Goal: Transaction & Acquisition: Purchase product/service

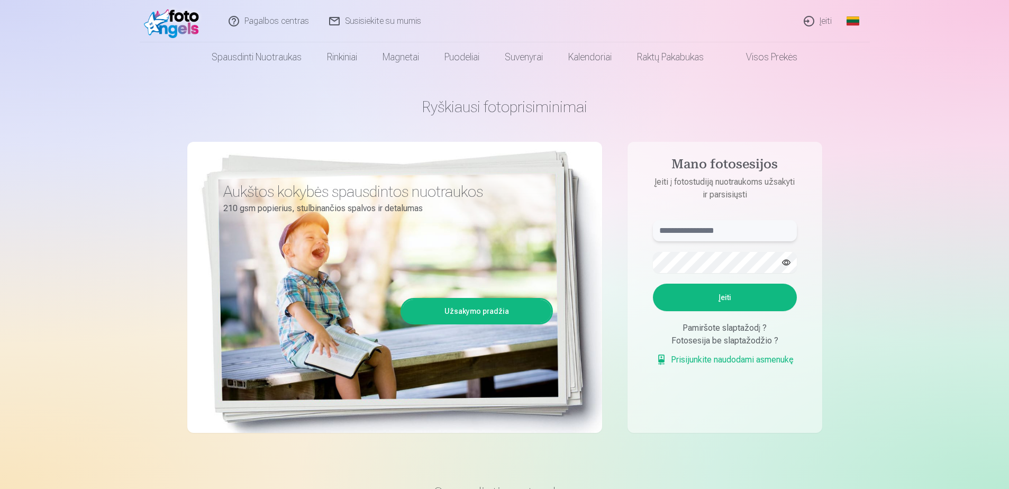
click at [698, 232] on input "text" at bounding box center [725, 230] width 144 height 21
type input "**********"
click at [745, 299] on button "Įeiti" at bounding box center [725, 298] width 144 height 28
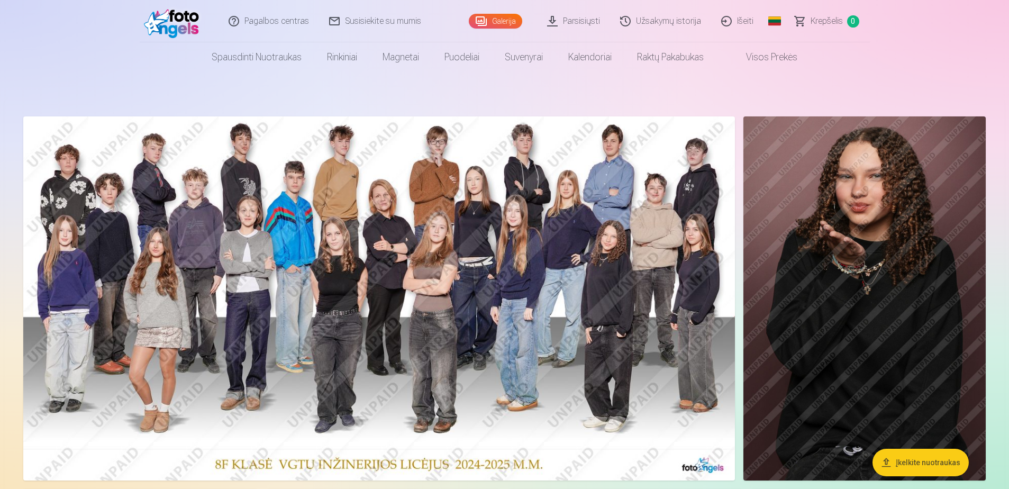
click at [589, 23] on link "Parsisiųsti" at bounding box center [574, 21] width 73 height 42
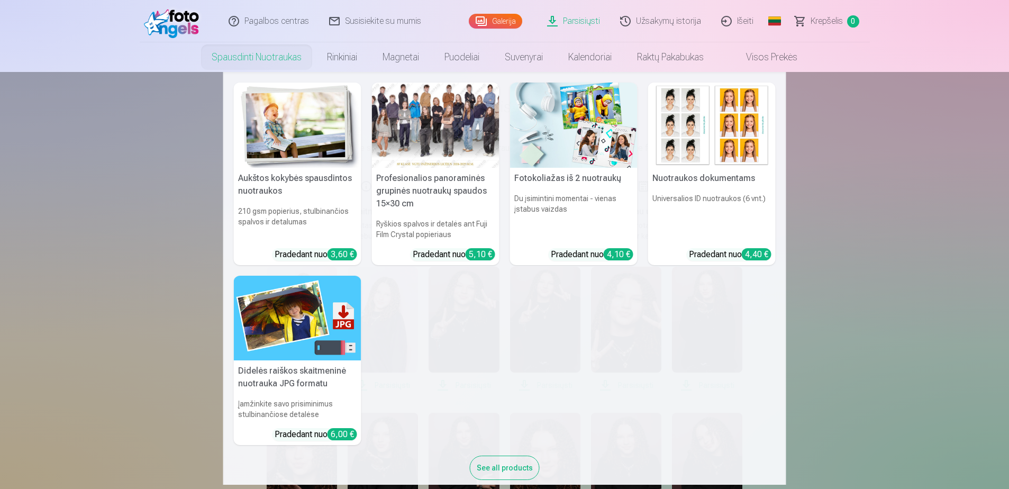
click at [714, 172] on h5 "Nuotraukos dokumentams" at bounding box center [712, 178] width 128 height 21
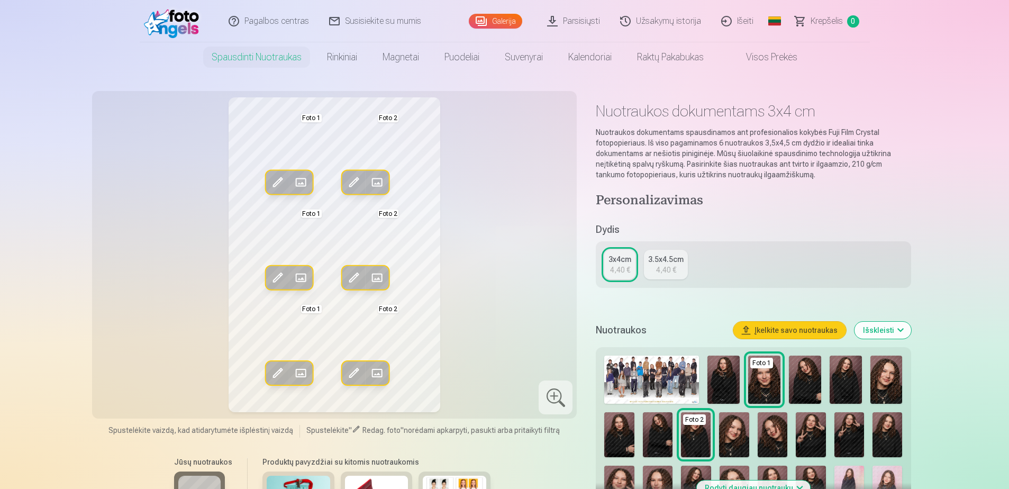
click at [586, 21] on link "Parsisiųsti" at bounding box center [574, 21] width 73 height 42
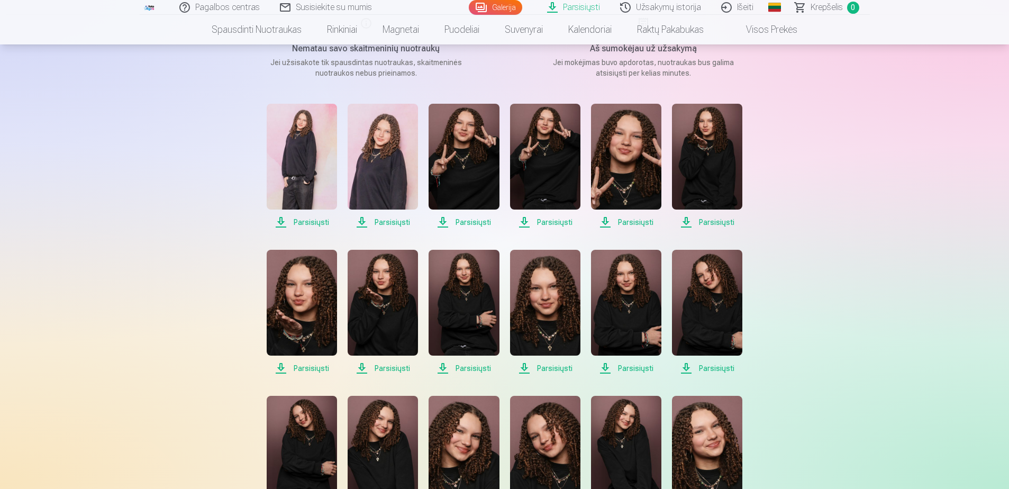
scroll to position [159, 0]
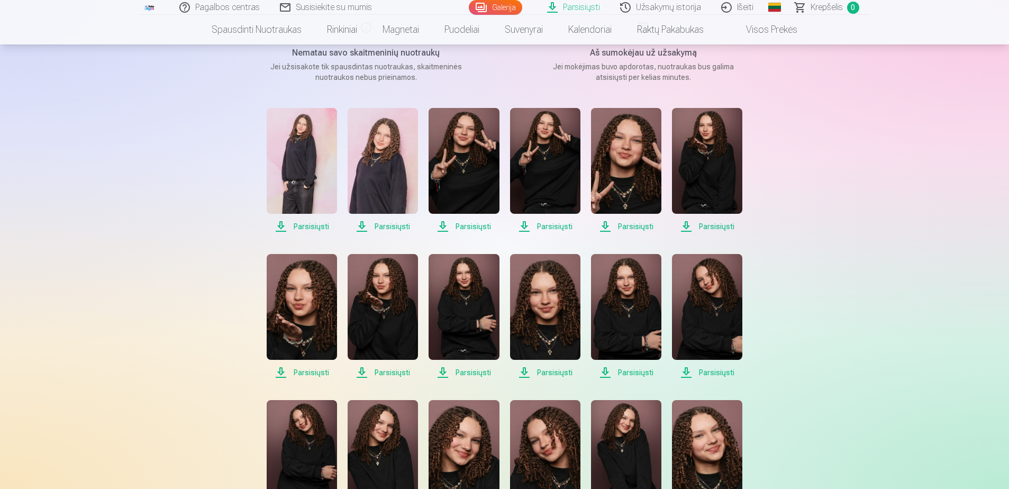
click at [547, 300] on img at bounding box center [545, 307] width 70 height 106
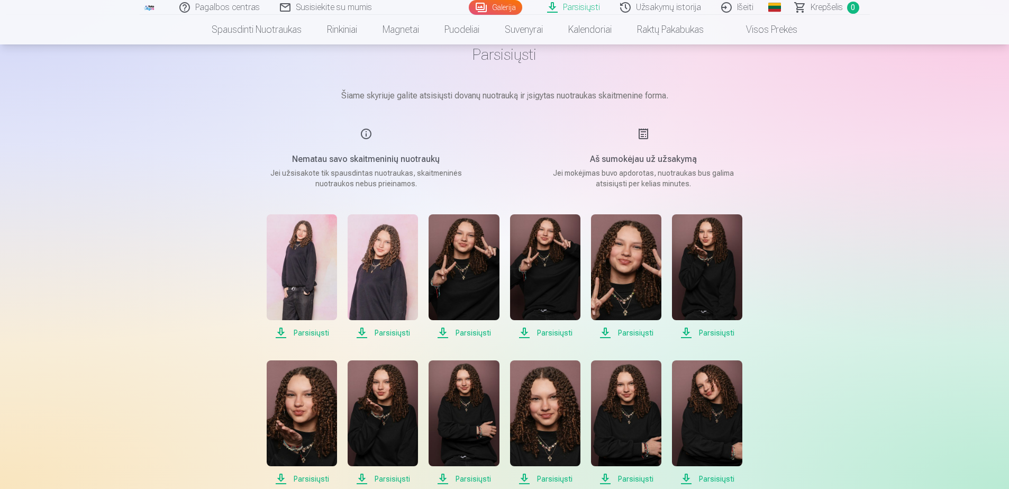
scroll to position [0, 0]
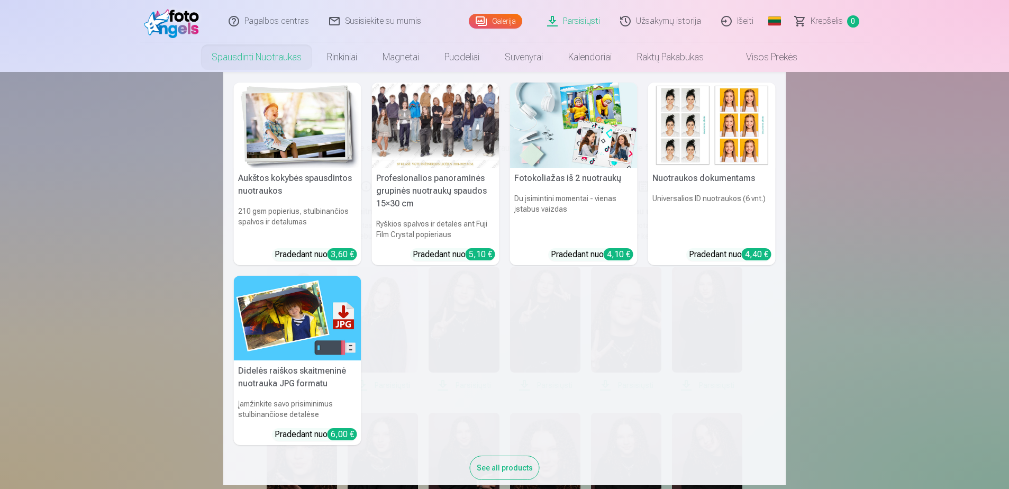
click at [722, 180] on h5 "Nuotraukos dokumentams" at bounding box center [712, 178] width 128 height 21
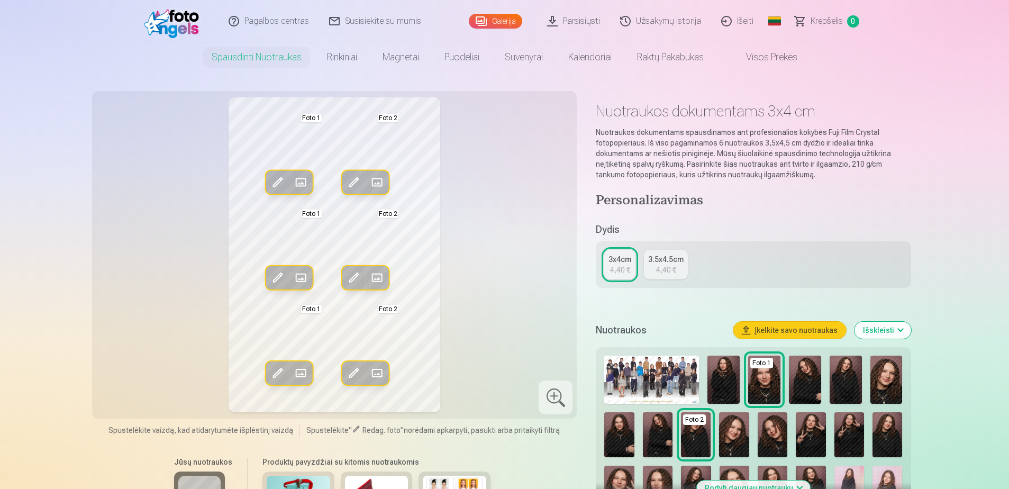
click at [699, 429] on img at bounding box center [696, 434] width 30 height 45
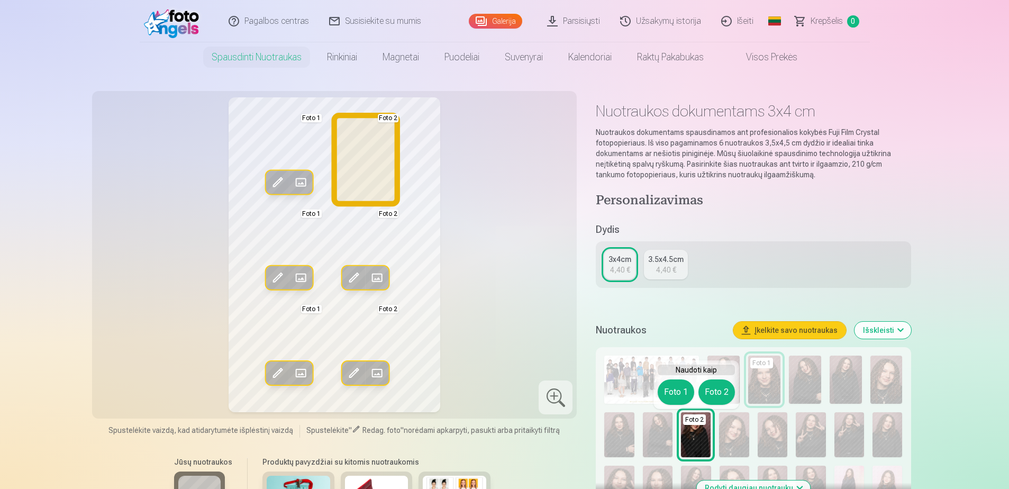
click at [722, 391] on button "Foto 2" at bounding box center [716, 391] width 37 height 25
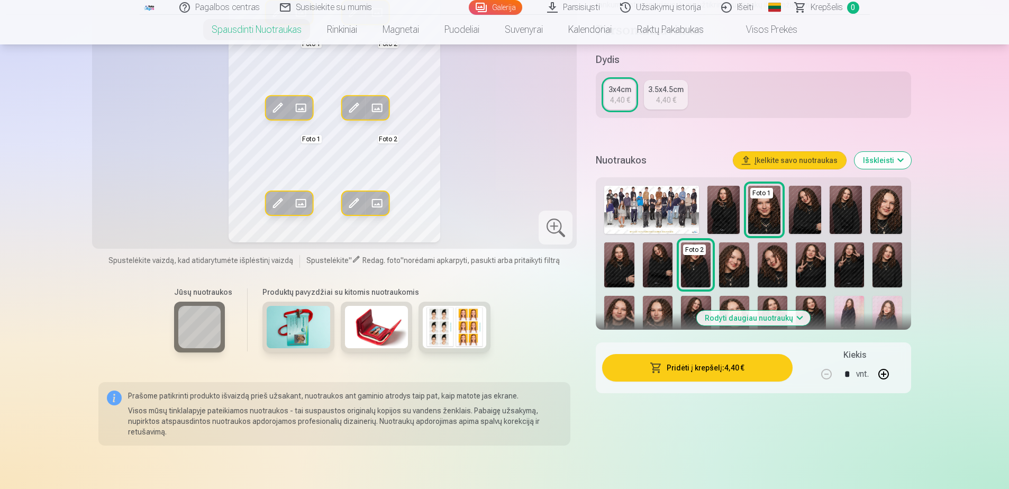
scroll to position [106, 0]
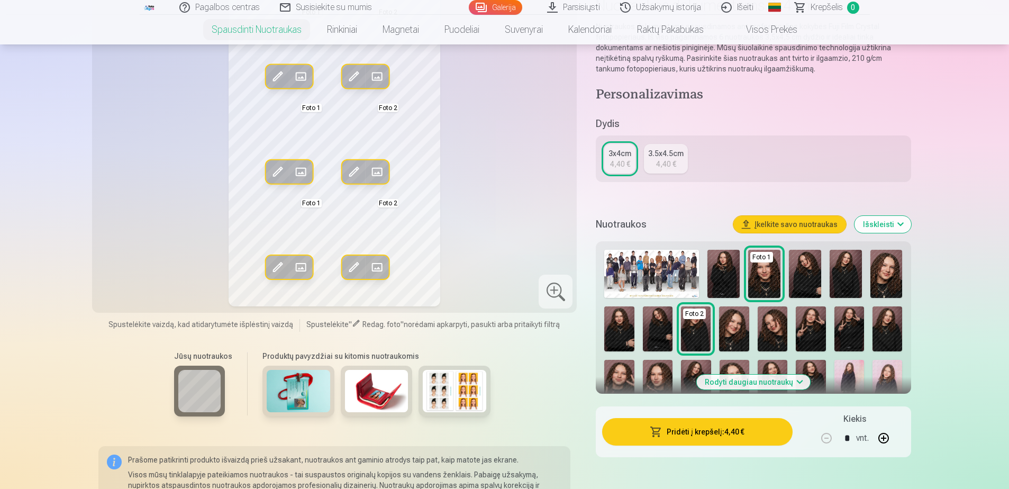
click at [787, 385] on button "Rodyti daugiau nuotraukų" at bounding box center [753, 382] width 114 height 15
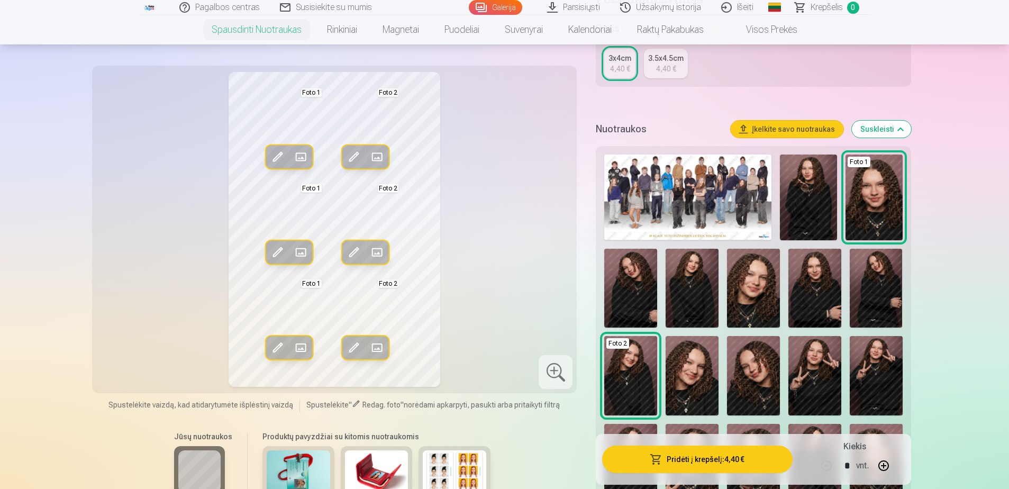
scroll to position [265, 0]
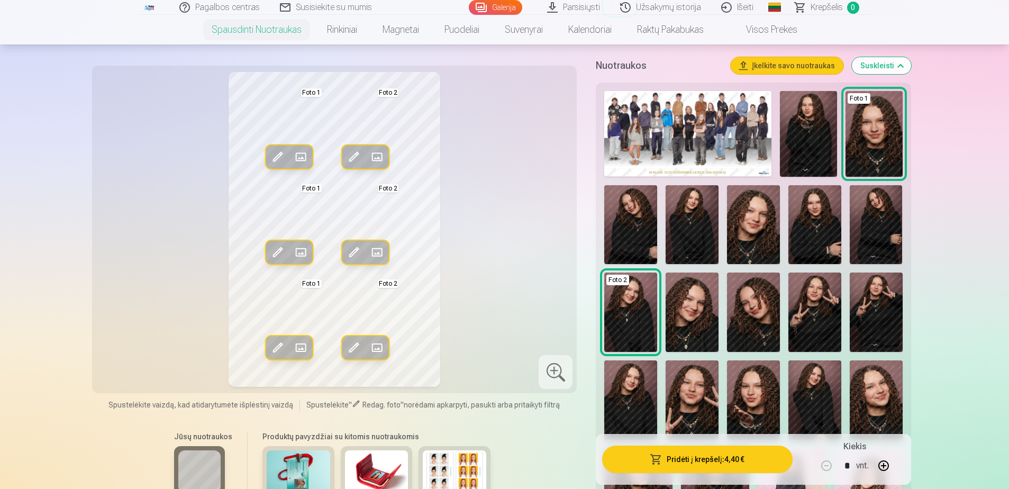
click at [687, 310] on img at bounding box center [692, 311] width 53 height 79
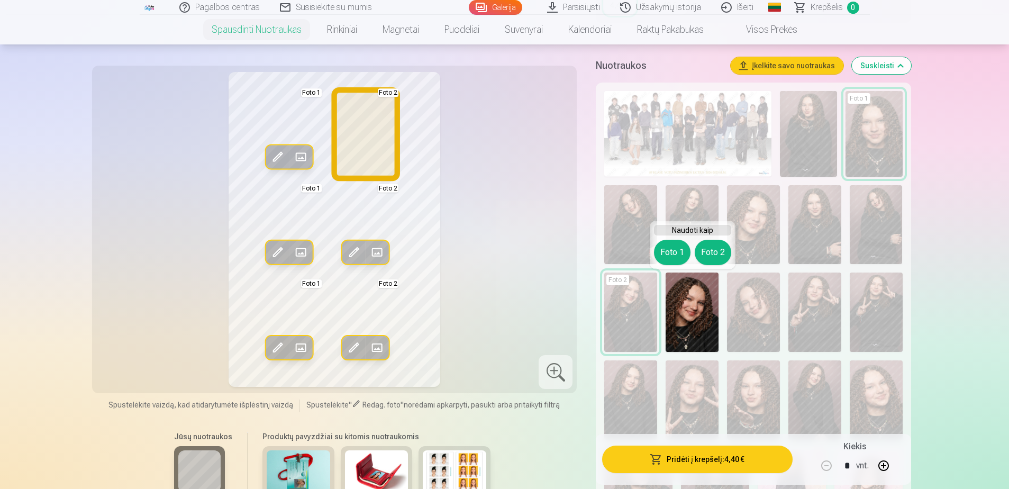
click at [703, 258] on button "Foto 2" at bounding box center [713, 252] width 37 height 25
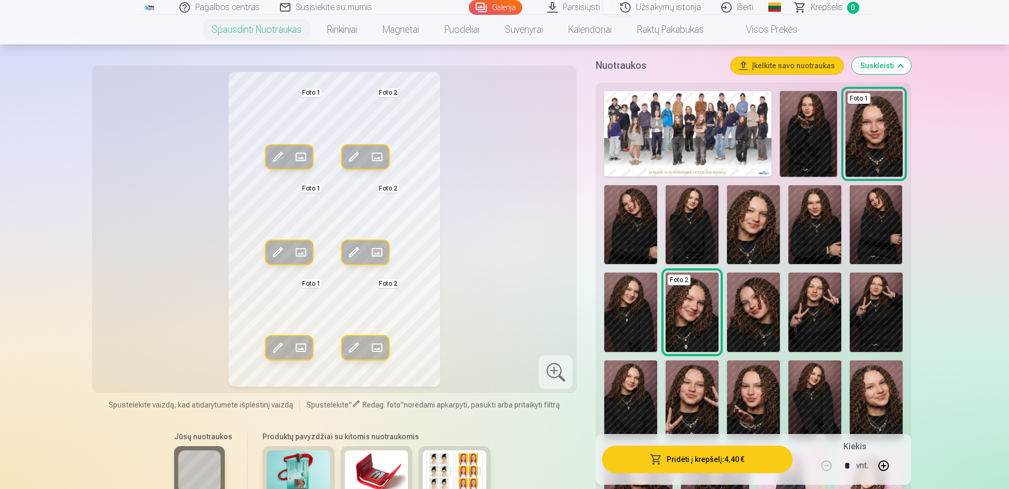
click at [877, 393] on img at bounding box center [876, 399] width 53 height 79
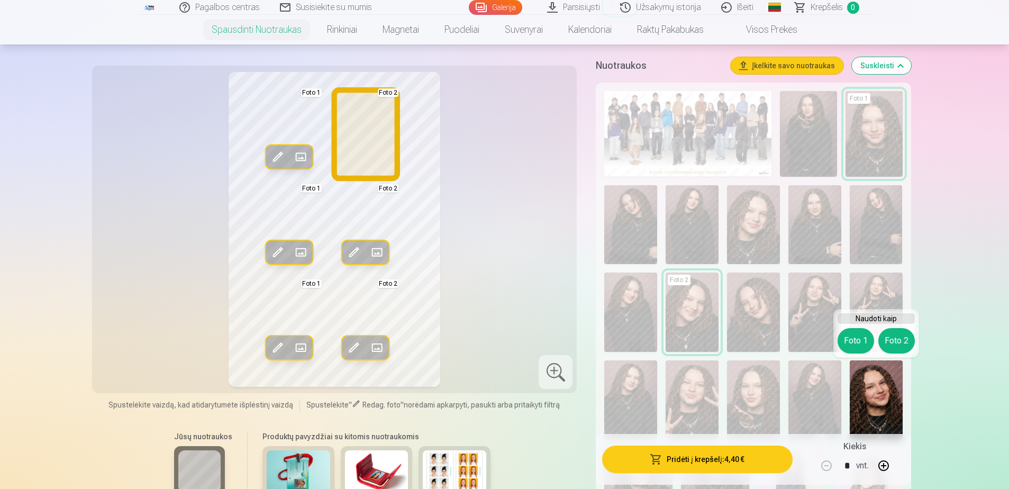
click at [899, 341] on button "Foto 2" at bounding box center [896, 340] width 37 height 25
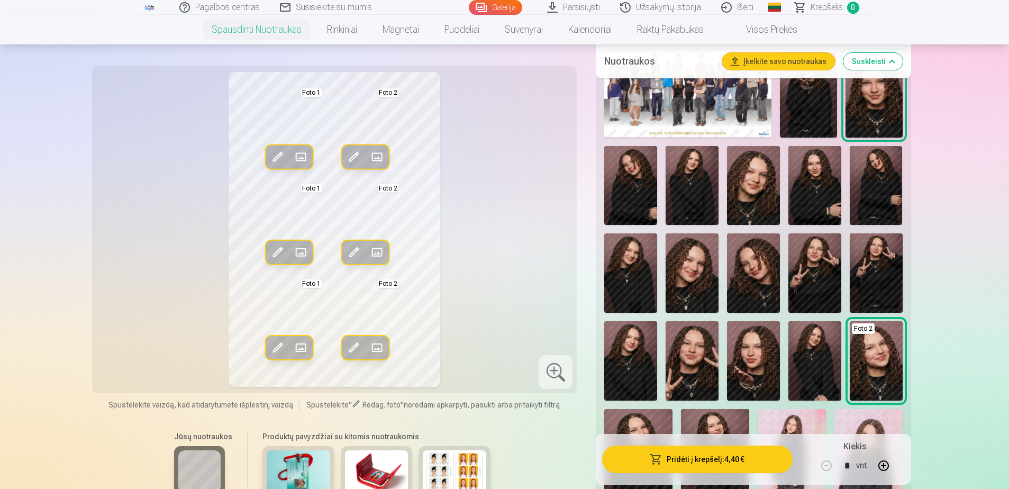
scroll to position [423, 0]
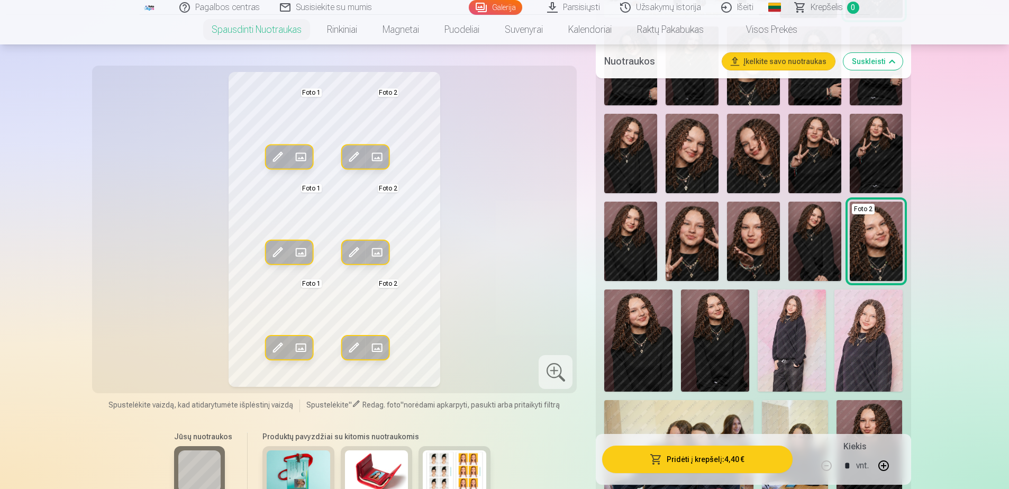
click at [867, 333] on img at bounding box center [868, 340] width 68 height 102
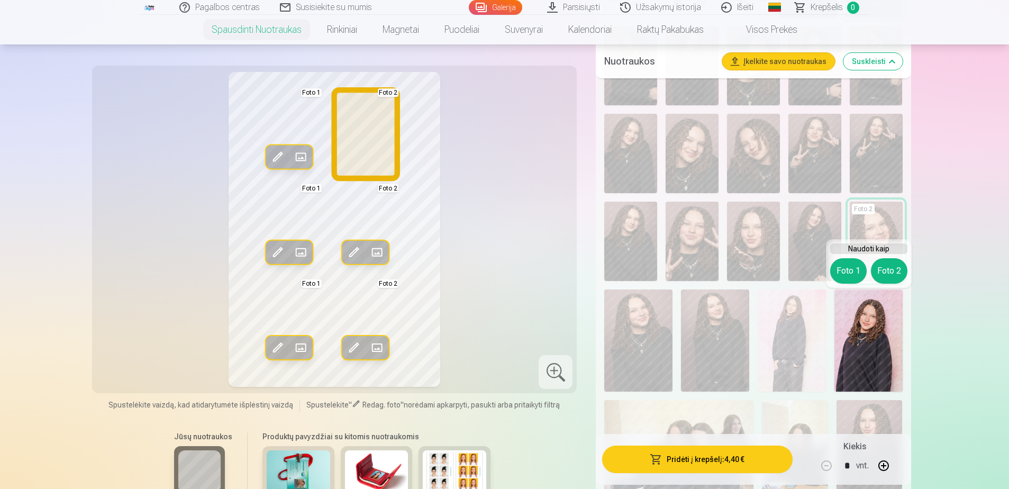
click at [888, 270] on button "Foto 2" at bounding box center [889, 270] width 37 height 25
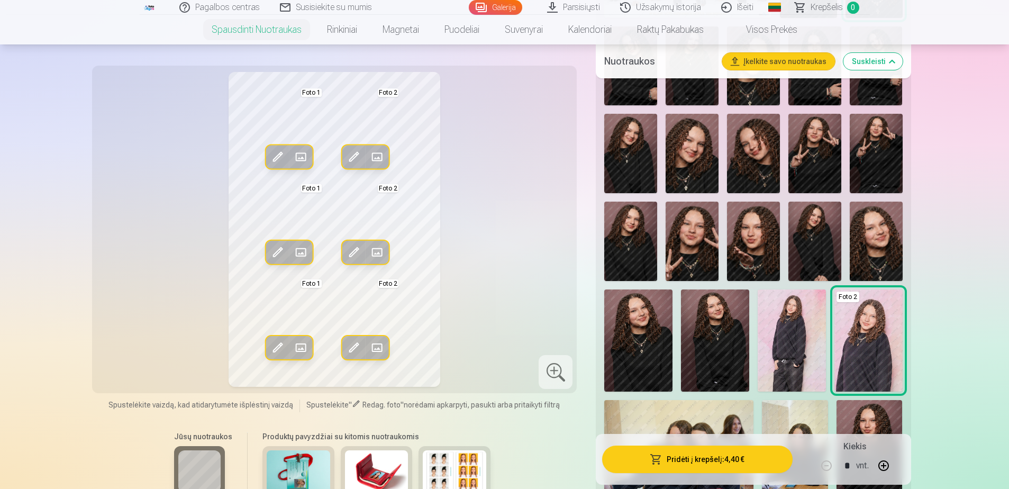
click at [352, 156] on span at bounding box center [354, 157] width 17 height 17
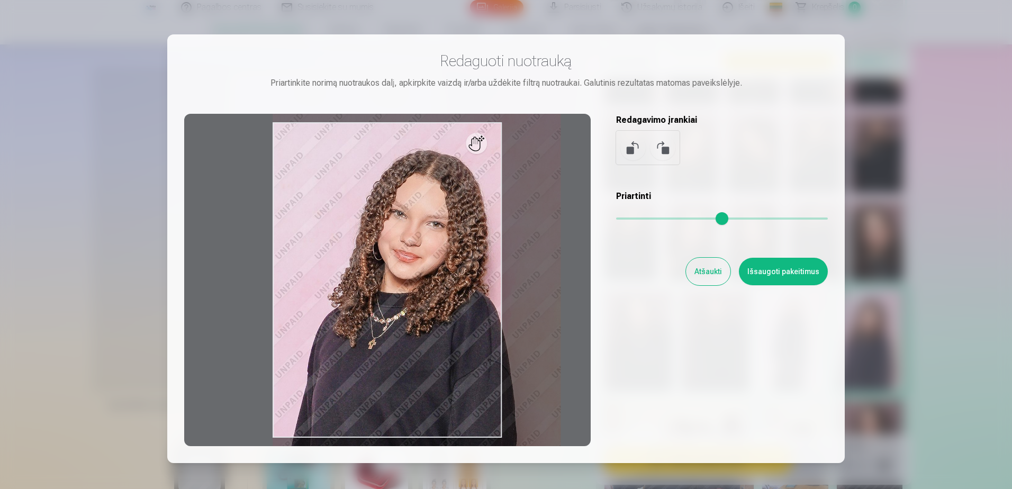
drag, startPoint x: 621, startPoint y: 217, endPoint x: 655, endPoint y: 232, distance: 37.0
click at [655, 220] on input "range" at bounding box center [722, 218] width 212 height 2
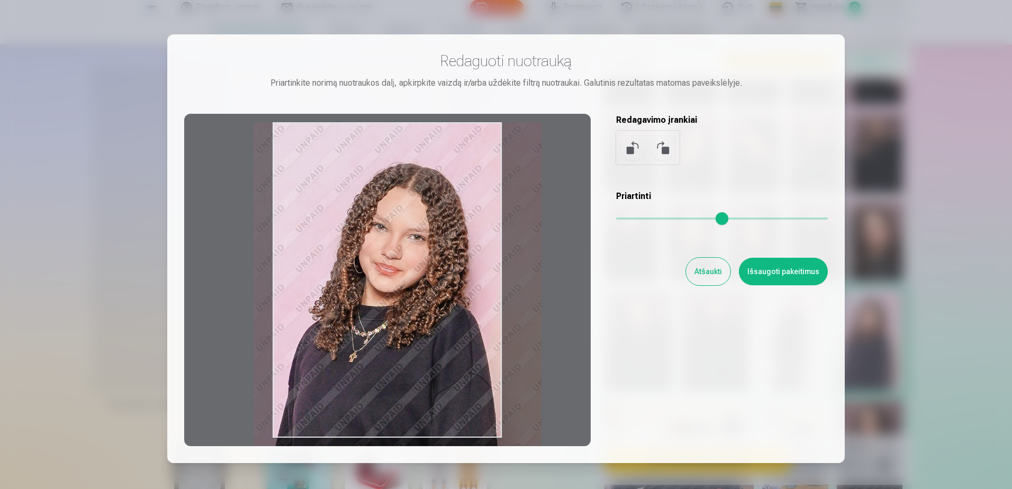
drag, startPoint x: 449, startPoint y: 264, endPoint x: 435, endPoint y: 282, distance: 23.0
click at [438, 285] on div at bounding box center [387, 280] width 406 height 332
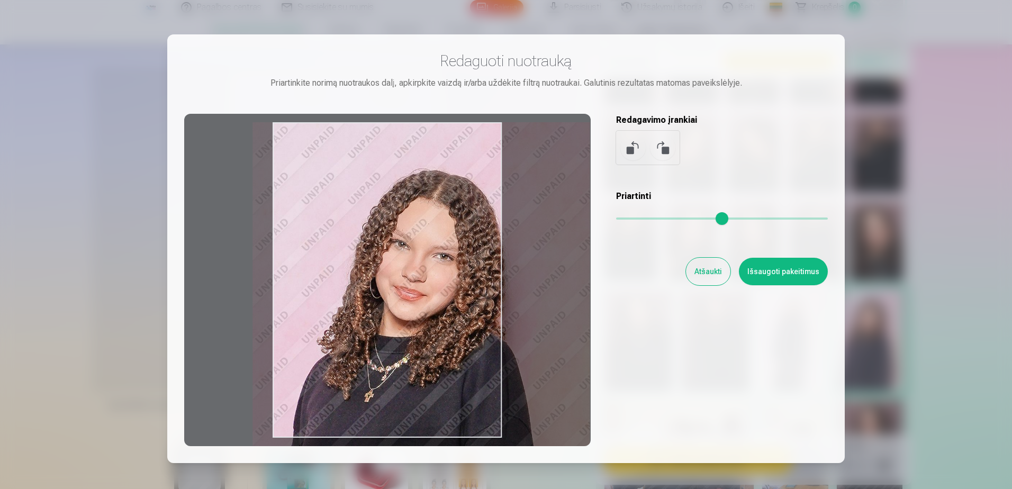
drag, startPoint x: 653, startPoint y: 220, endPoint x: 684, endPoint y: 225, distance: 30.6
click at [684, 220] on input "range" at bounding box center [722, 218] width 212 height 2
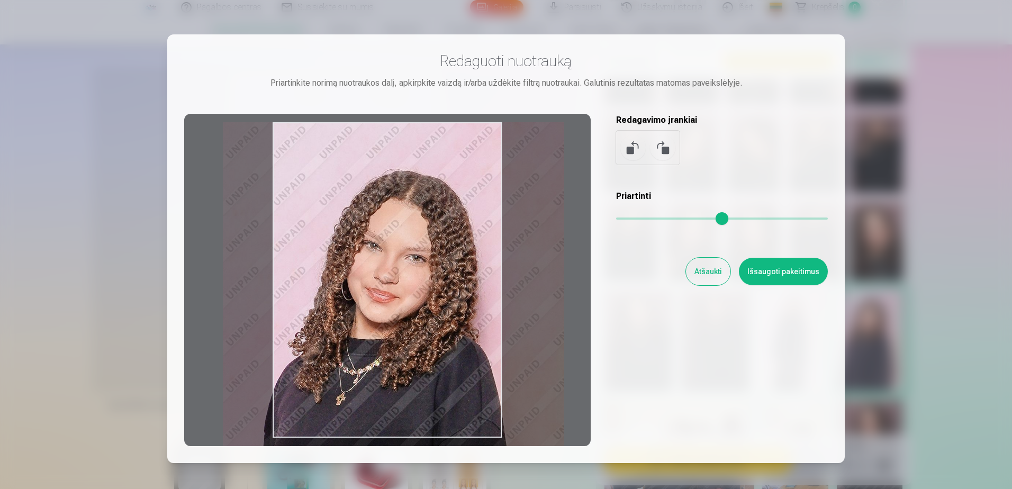
type input "****"
drag, startPoint x: 423, startPoint y: 295, endPoint x: 395, endPoint y: 304, distance: 30.1
click at [395, 304] on div at bounding box center [387, 280] width 406 height 332
click at [776, 277] on button "Išsaugoti pakeitimus" at bounding box center [783, 272] width 89 height 28
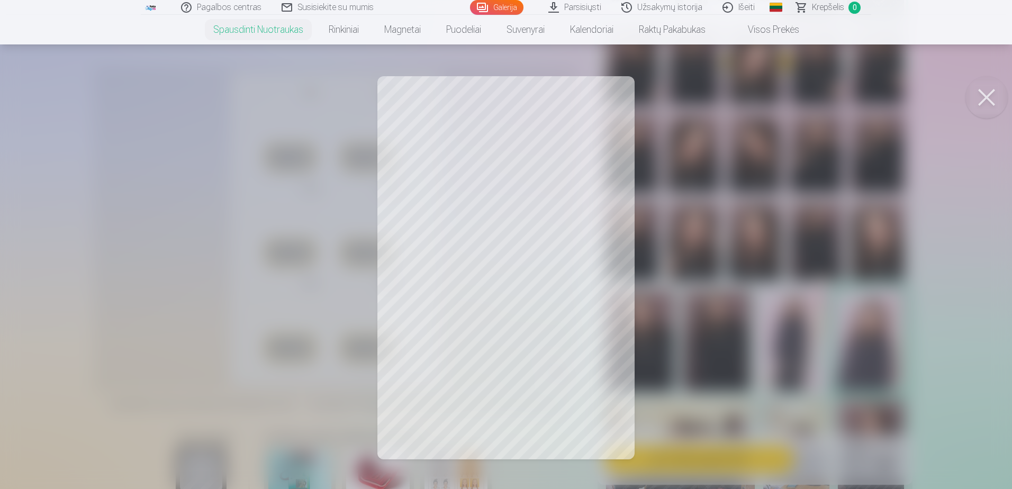
click at [731, 156] on div at bounding box center [506, 244] width 1012 height 489
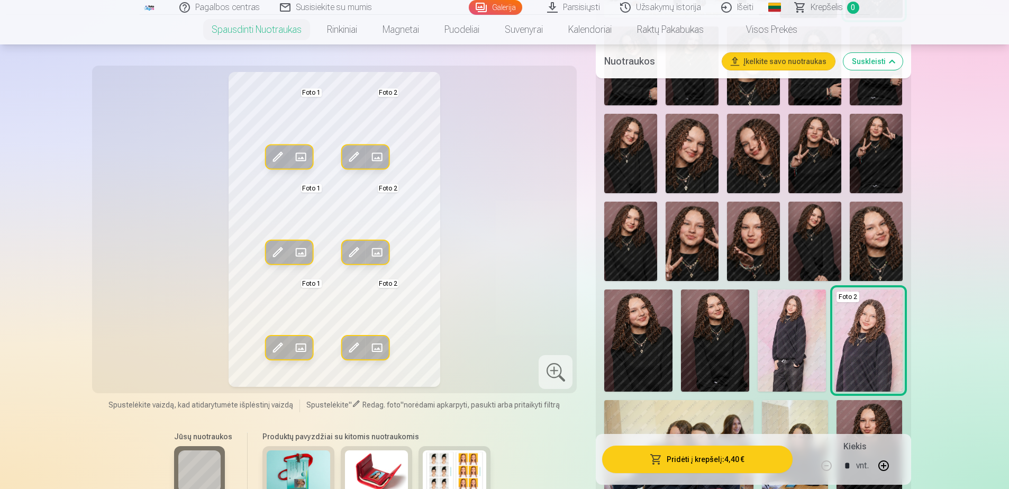
click at [351, 249] on span at bounding box center [354, 252] width 17 height 17
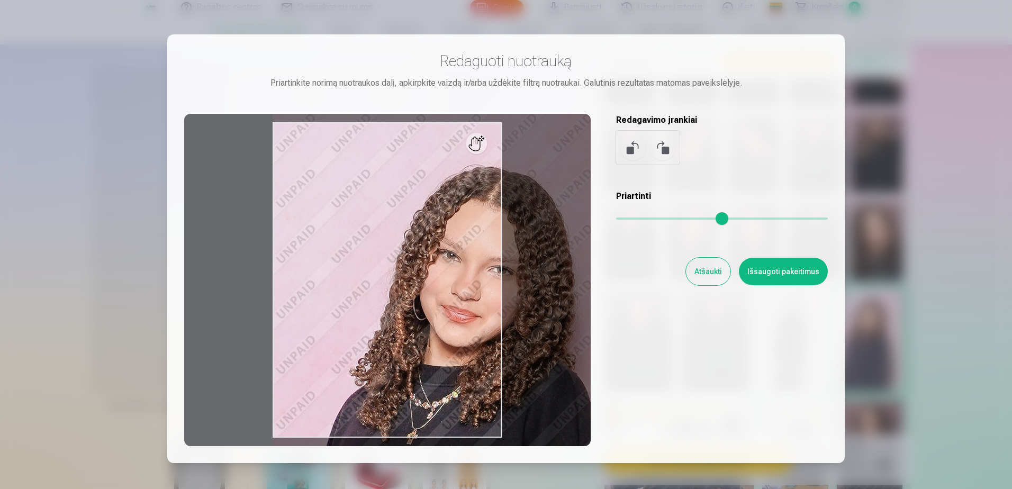
drag, startPoint x: 626, startPoint y: 217, endPoint x: 720, endPoint y: 219, distance: 94.2
click at [720, 219] on input "range" at bounding box center [722, 218] width 212 height 2
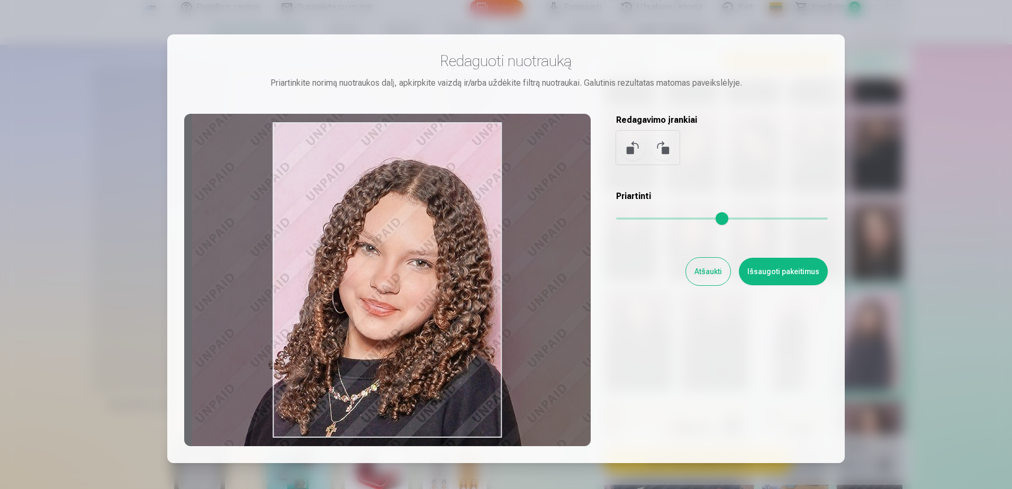
type input "***"
drag, startPoint x: 431, startPoint y: 278, endPoint x: 350, endPoint y: 269, distance: 81.9
click at [350, 269] on div at bounding box center [387, 280] width 406 height 332
click at [787, 268] on button "Išsaugoti pakeitimus" at bounding box center [783, 272] width 89 height 28
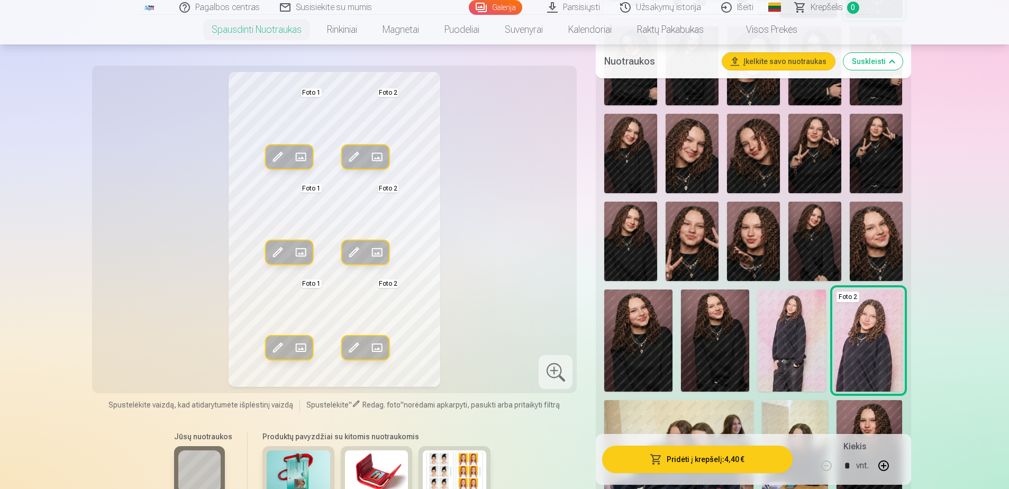
click at [355, 252] on span at bounding box center [354, 252] width 17 height 17
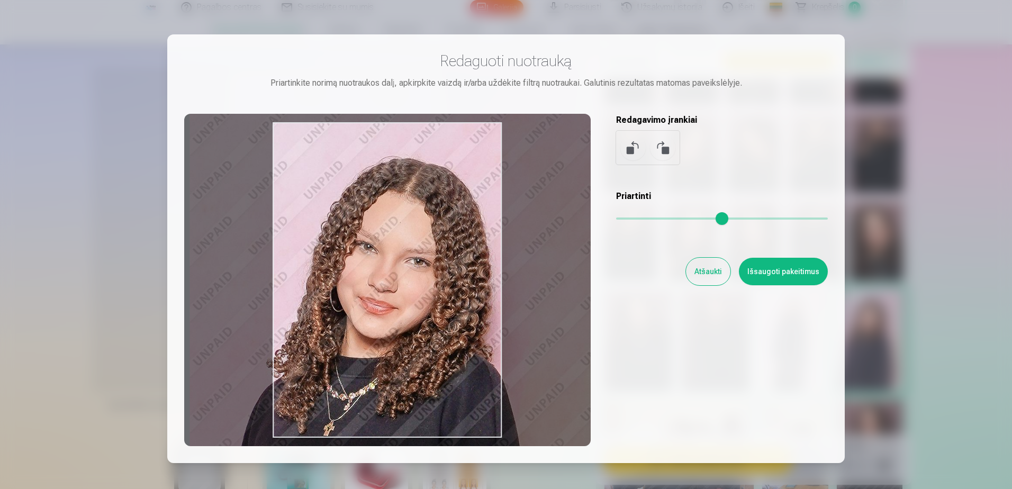
type input "***"
click at [421, 257] on div at bounding box center [387, 280] width 406 height 332
click at [783, 272] on button "Išsaugoti pakeitimus" at bounding box center [783, 272] width 89 height 28
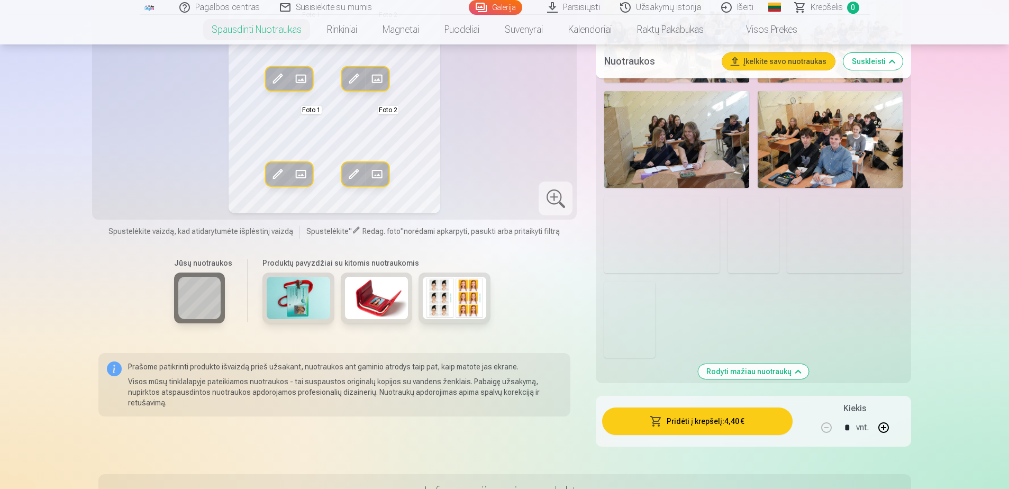
scroll to position [899, 0]
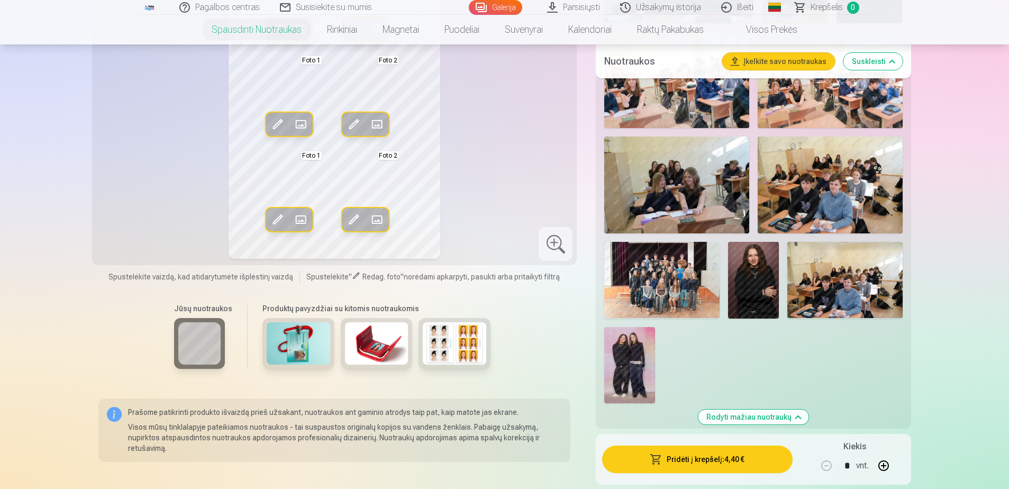
click at [760, 273] on img at bounding box center [753, 280] width 51 height 77
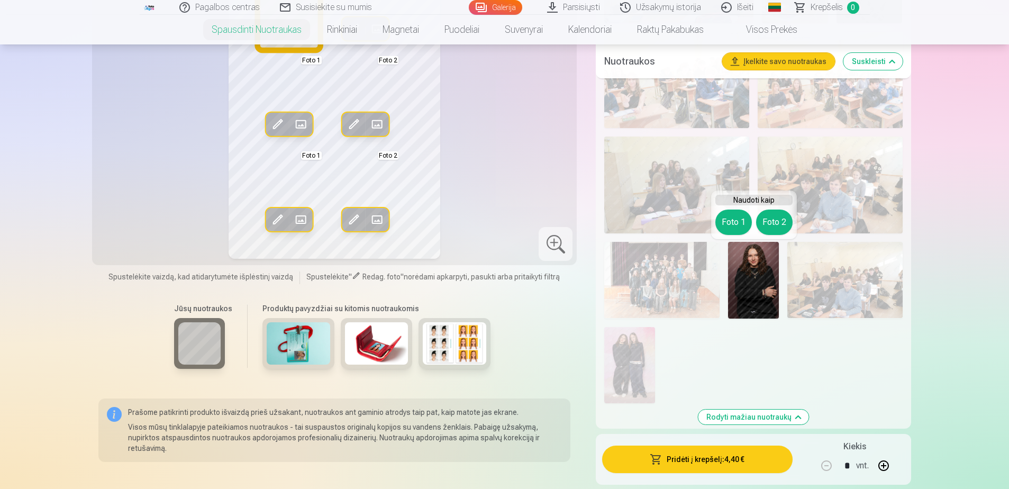
click at [732, 219] on button "Foto 1" at bounding box center [733, 222] width 37 height 25
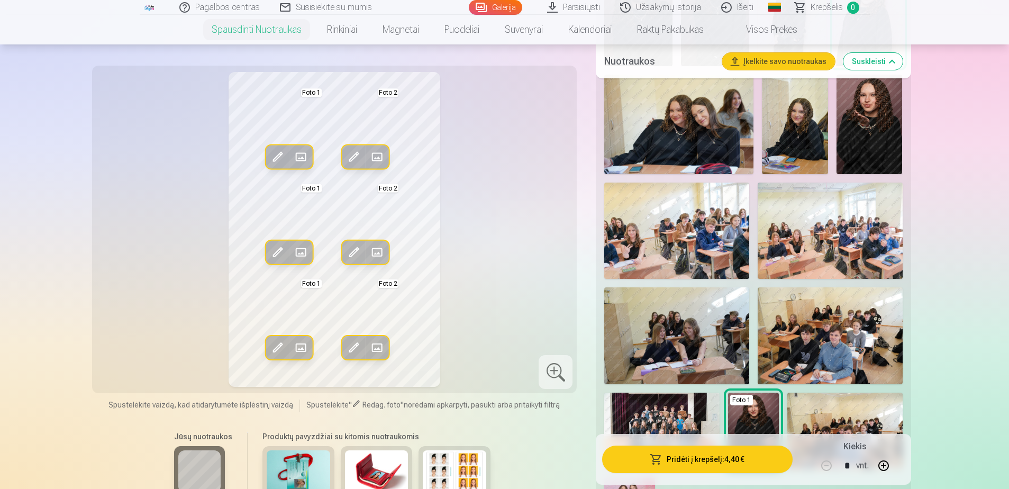
scroll to position [582, 0]
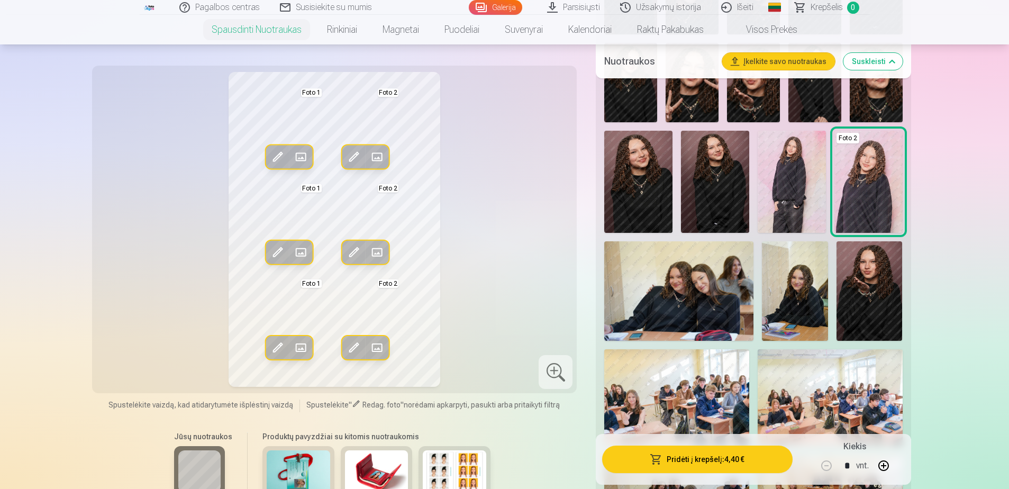
click at [276, 158] on span at bounding box center [277, 157] width 17 height 17
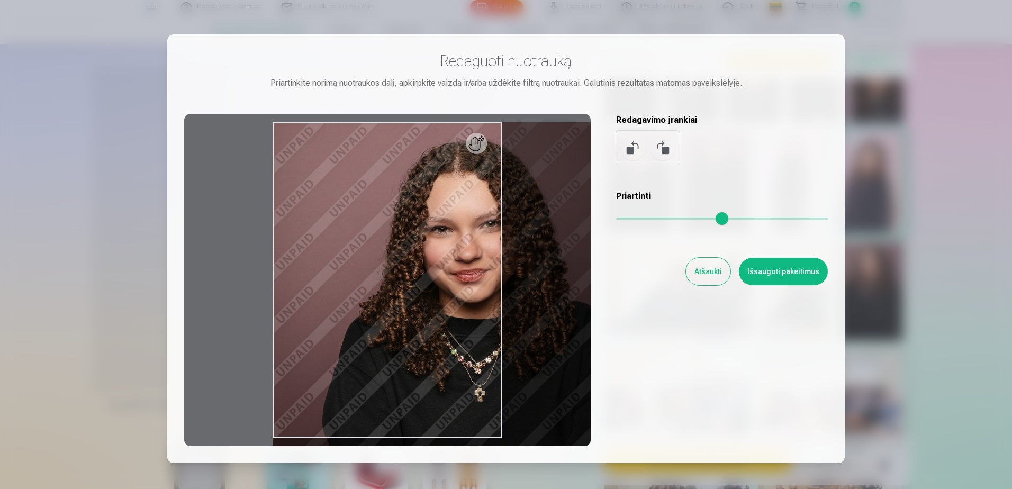
drag, startPoint x: 623, startPoint y: 216, endPoint x: 648, endPoint y: 220, distance: 25.2
click at [648, 220] on input "range" at bounding box center [722, 218] width 212 height 2
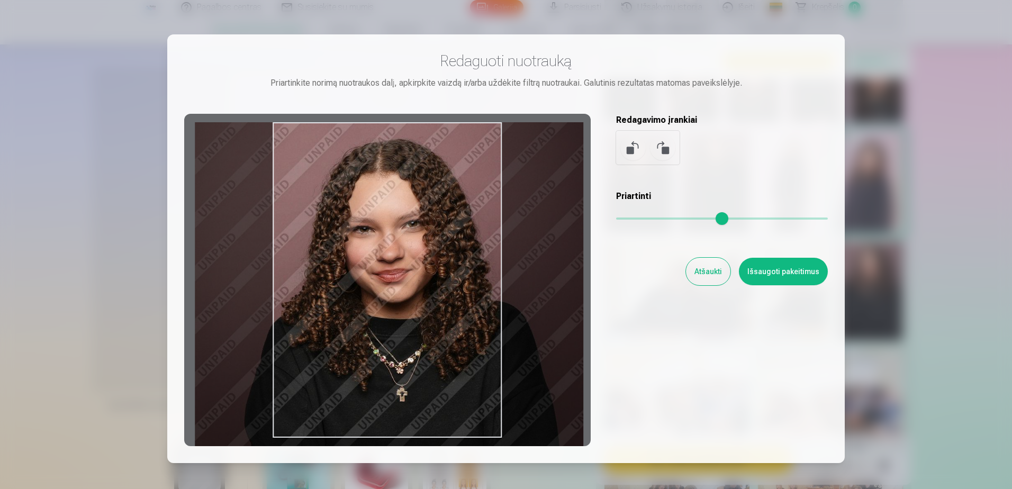
drag, startPoint x: 470, startPoint y: 275, endPoint x: 394, endPoint y: 308, distance: 83.4
click at [394, 308] on div at bounding box center [387, 280] width 406 height 332
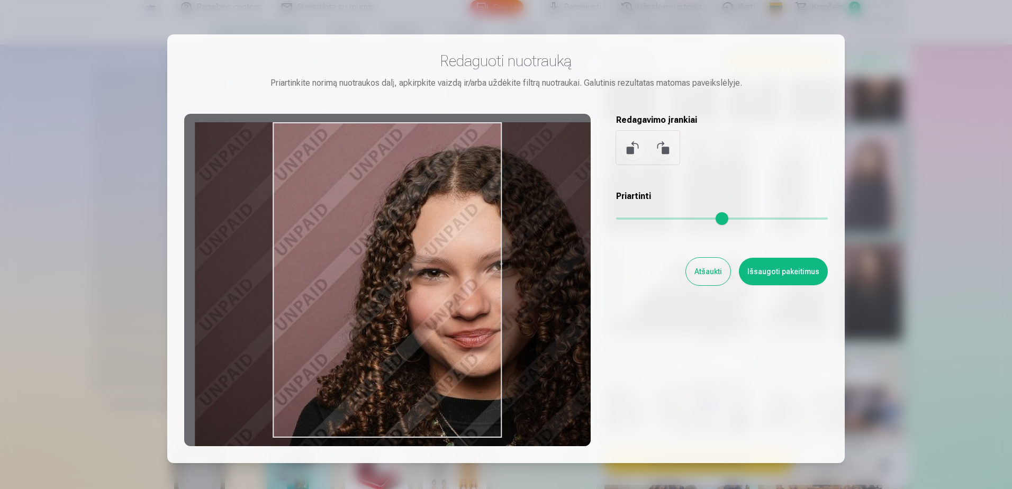
drag, startPoint x: 652, startPoint y: 218, endPoint x: 677, endPoint y: 222, distance: 25.2
click at [677, 220] on input "range" at bounding box center [722, 218] width 212 height 2
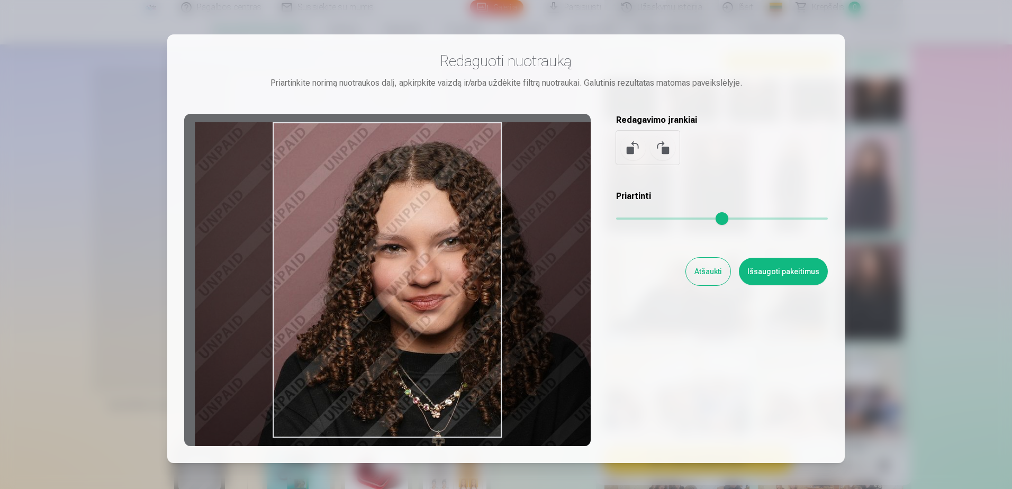
drag, startPoint x: 675, startPoint y: 220, endPoint x: 660, endPoint y: 220, distance: 14.8
click at [660, 220] on input "range" at bounding box center [722, 218] width 212 height 2
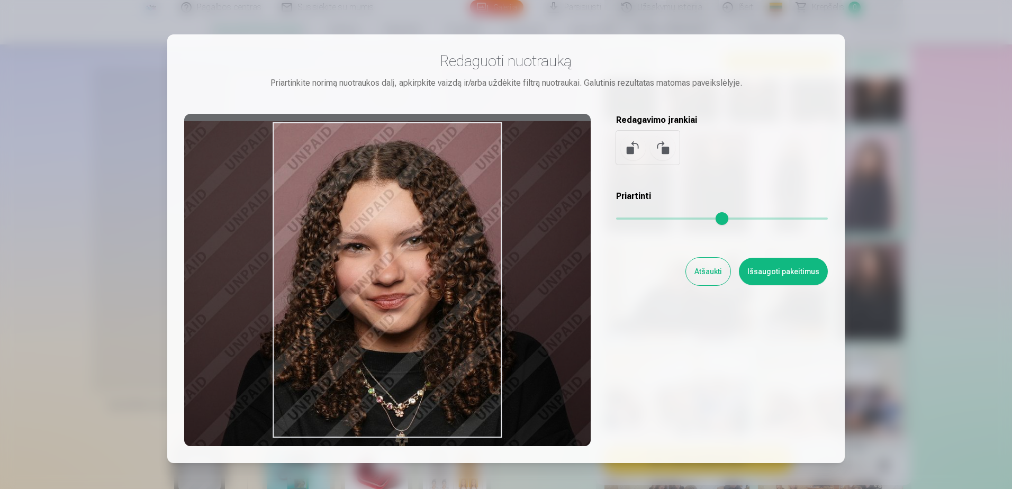
drag, startPoint x: 453, startPoint y: 294, endPoint x: 416, endPoint y: 293, distance: 36.5
click at [416, 293] on div at bounding box center [387, 280] width 406 height 332
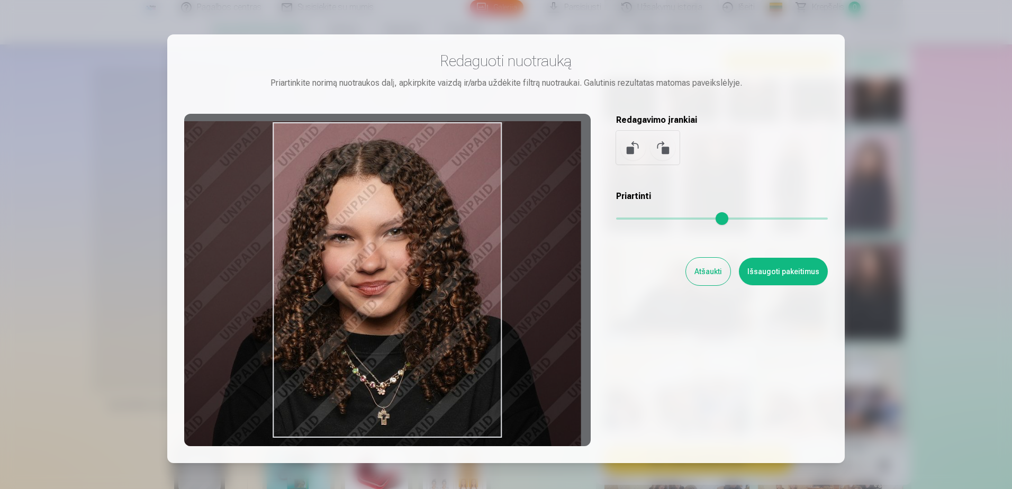
type input "****"
click at [656, 220] on input "range" at bounding box center [722, 218] width 212 height 2
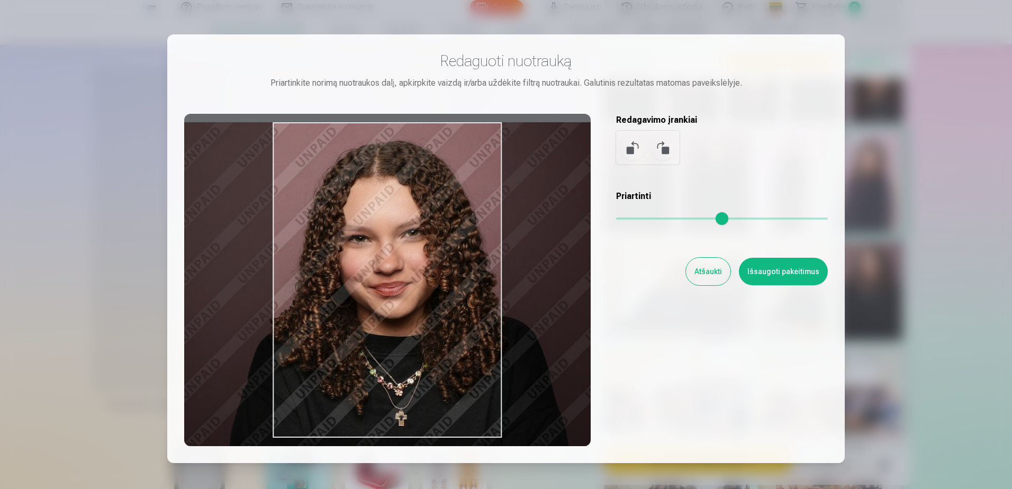
drag, startPoint x: 477, startPoint y: 290, endPoint x: 489, endPoint y: 297, distance: 14.0
click at [489, 297] on div at bounding box center [387, 280] width 406 height 332
click at [787, 270] on button "Išsaugoti pakeitimus" at bounding box center [783, 272] width 89 height 28
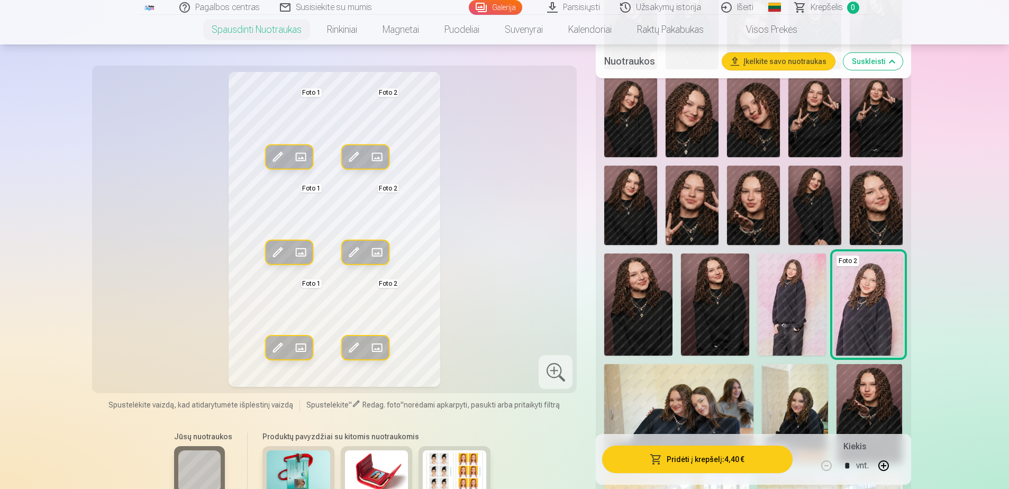
scroll to position [265, 0]
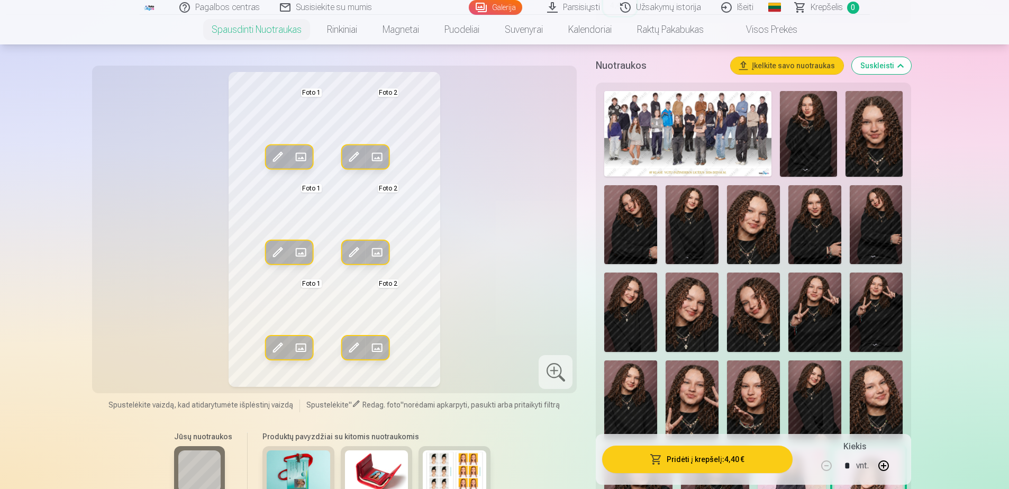
click at [873, 135] on img at bounding box center [874, 134] width 57 height 86
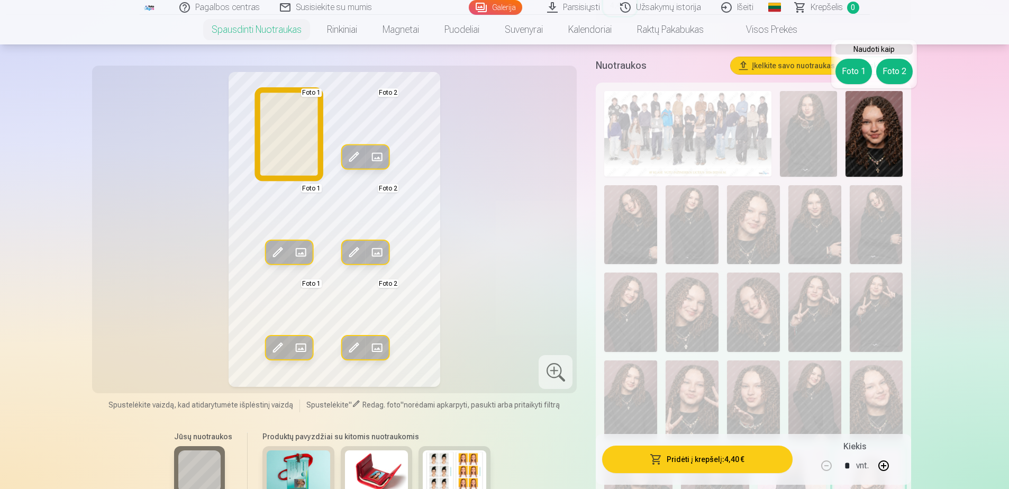
click at [850, 70] on button "Foto 1" at bounding box center [853, 71] width 37 height 25
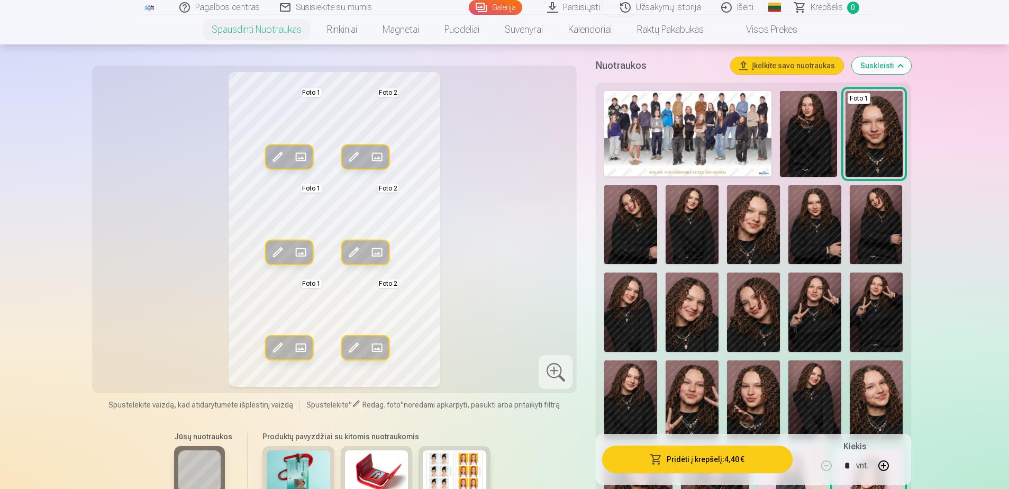
click at [353, 156] on span at bounding box center [354, 157] width 17 height 17
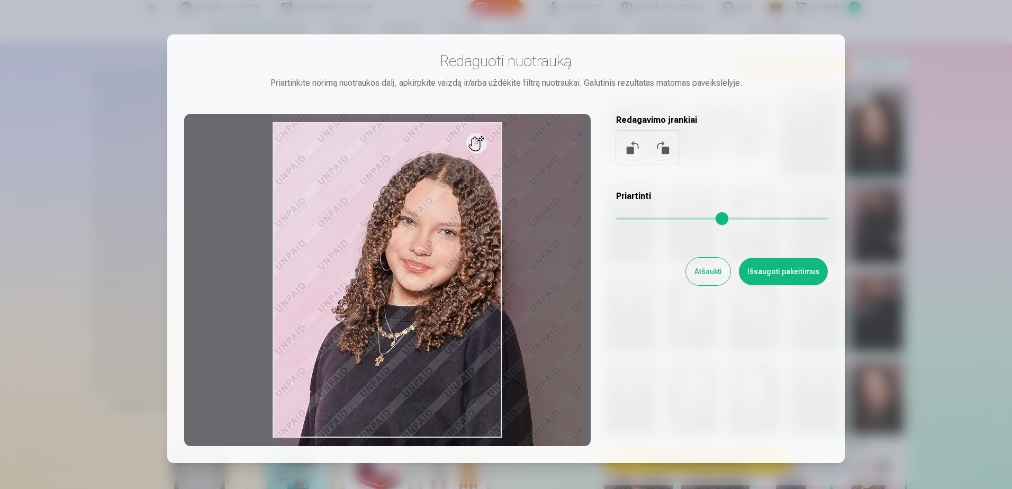
drag, startPoint x: 619, startPoint y: 221, endPoint x: 658, endPoint y: 247, distance: 47.0
click at [669, 220] on input "range" at bounding box center [722, 218] width 212 height 2
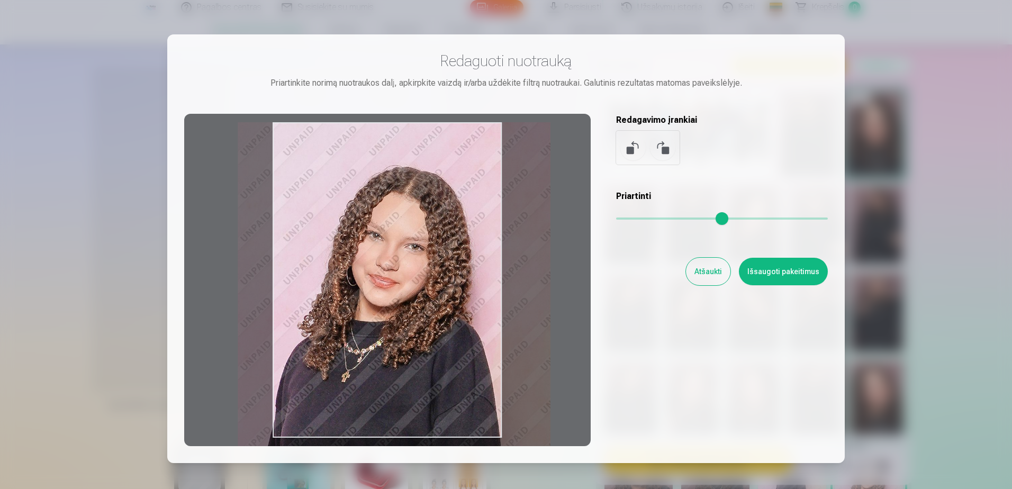
type input "****"
drag, startPoint x: 423, startPoint y: 343, endPoint x: 387, endPoint y: 363, distance: 41.2
click at [387, 363] on div at bounding box center [387, 280] width 406 height 332
click at [766, 271] on button "Išsaugoti pakeitimus" at bounding box center [783, 272] width 89 height 28
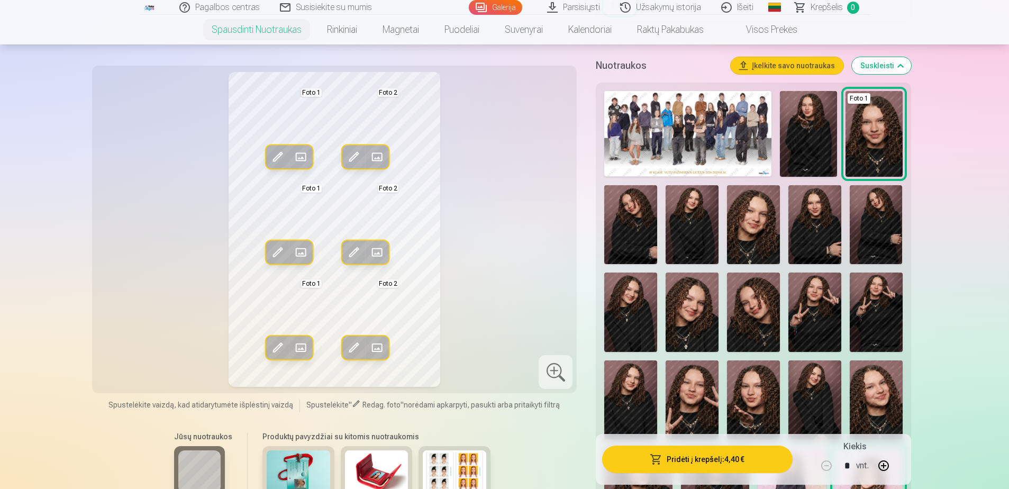
click at [347, 252] on span at bounding box center [354, 252] width 17 height 17
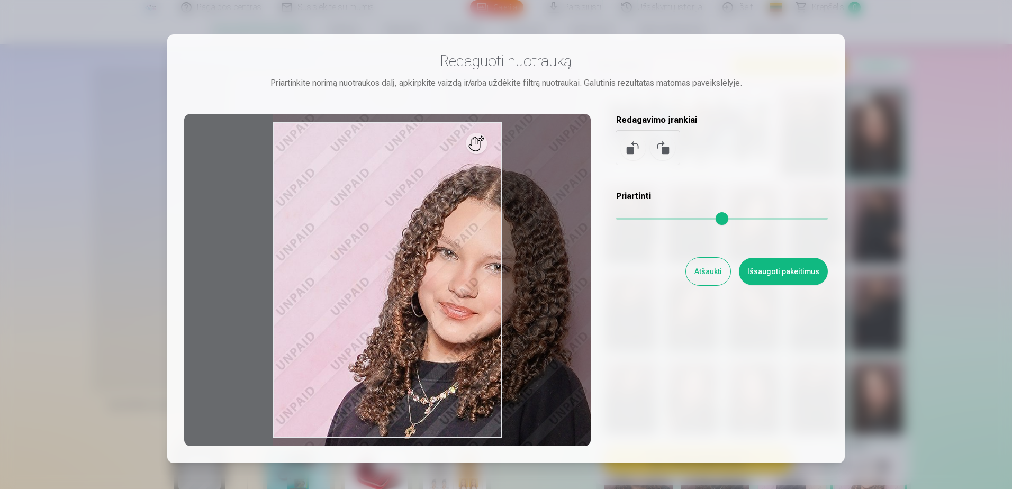
drag, startPoint x: 621, startPoint y: 220, endPoint x: 717, endPoint y: 246, distance: 99.6
click at [717, 220] on input "range" at bounding box center [722, 218] width 212 height 2
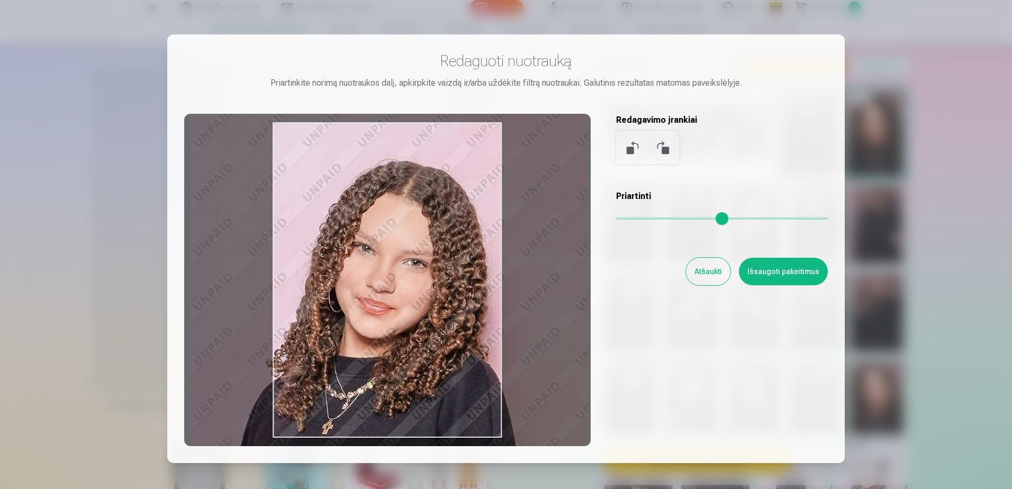
type input "****"
drag, startPoint x: 473, startPoint y: 314, endPoint x: 402, endPoint y: 309, distance: 71.1
click at [402, 309] on div at bounding box center [387, 280] width 406 height 332
click at [788, 271] on button "Išsaugoti pakeitimus" at bounding box center [783, 272] width 89 height 28
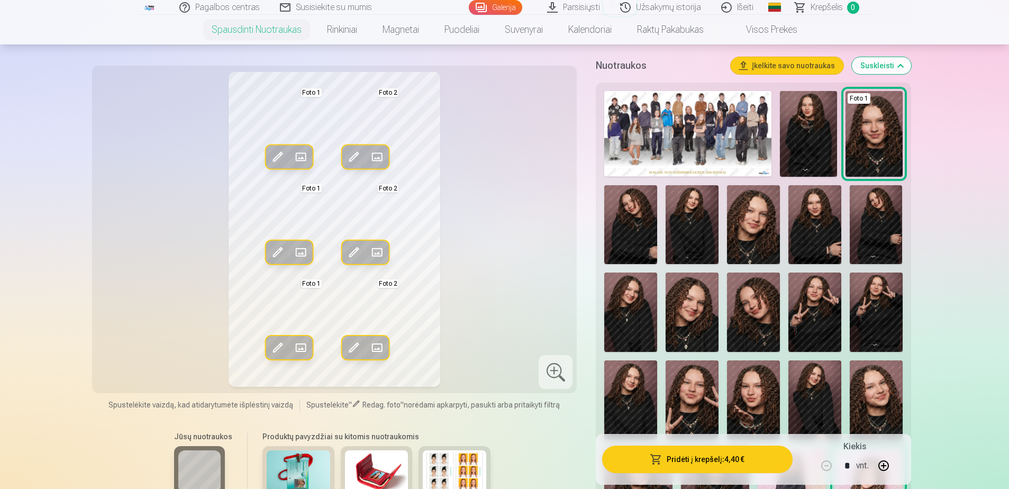
click at [506, 239] on div "Redag. foto Pakeisti Foto 1 Redag. foto Pakeisti Foto 2 Redag. foto Pakeisti Fo…" at bounding box center [334, 229] width 473 height 315
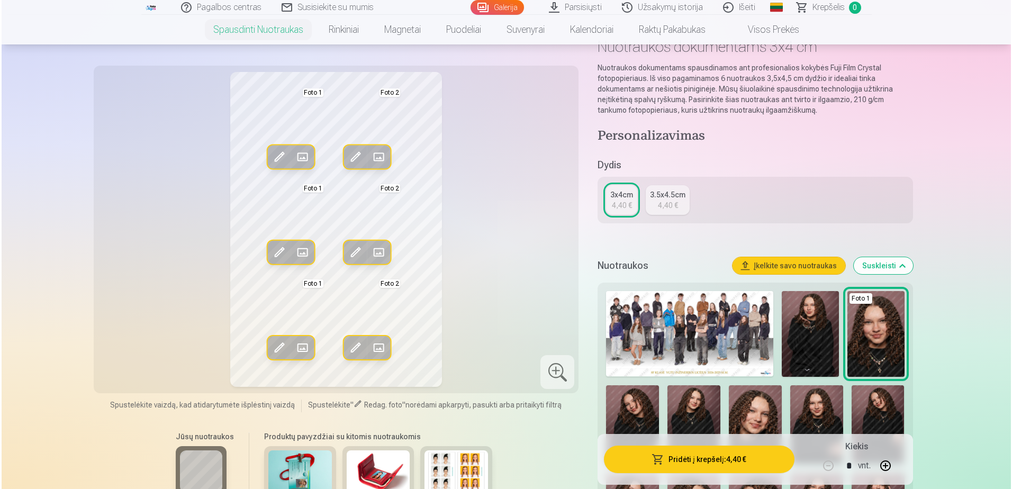
scroll to position [0, 0]
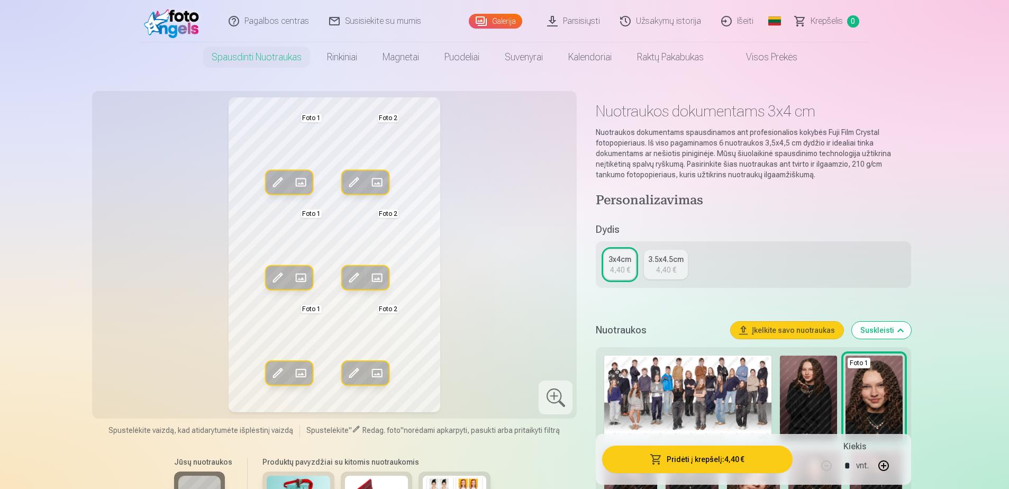
click at [660, 274] on div "4,40 €" at bounding box center [666, 270] width 20 height 11
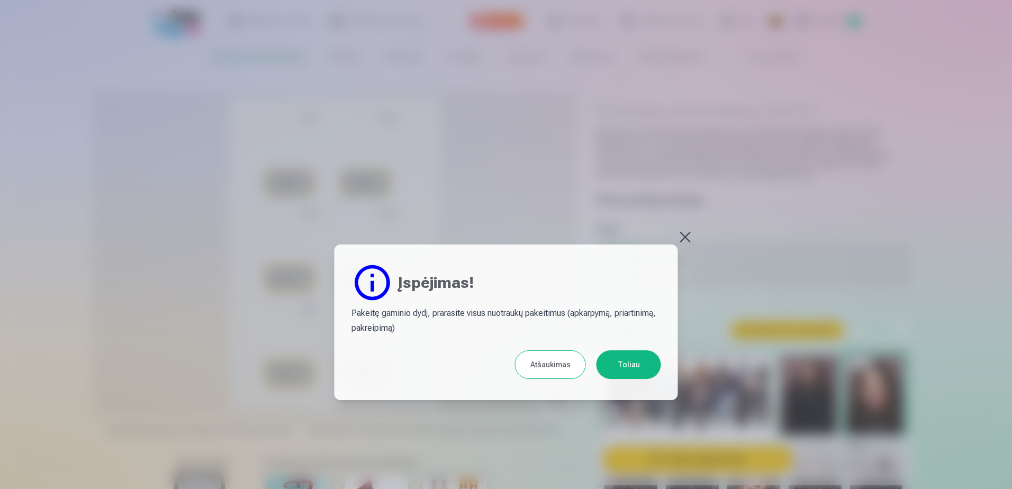
click at [683, 238] on button at bounding box center [685, 237] width 15 height 15
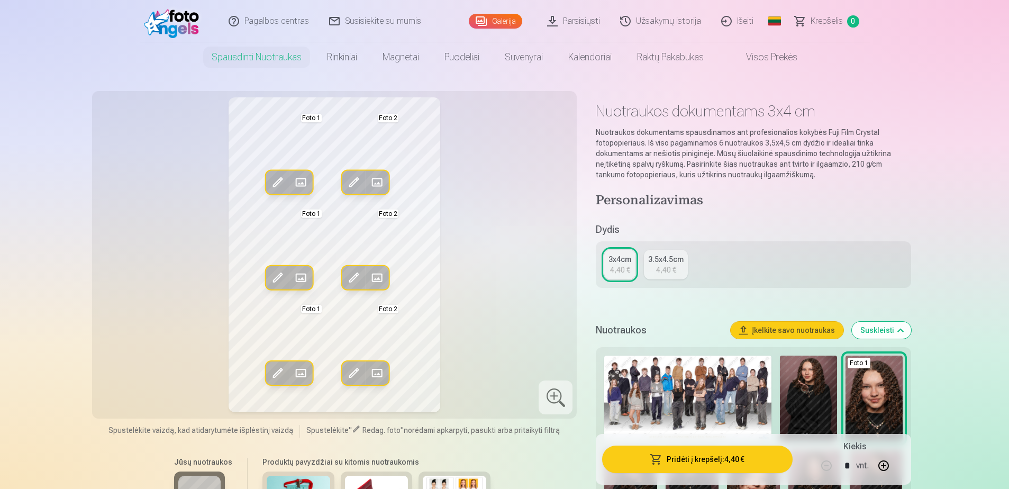
drag, startPoint x: 701, startPoint y: 449, endPoint x: 698, endPoint y: 443, distance: 6.9
click at [698, 443] on div "Pridėti į krepšelį : 4,40 € Kiekis * vnt." at bounding box center [753, 459] width 315 height 51
click at [702, 456] on button "Pridėti į krepšelį : 4,40 €" at bounding box center [697, 460] width 190 height 28
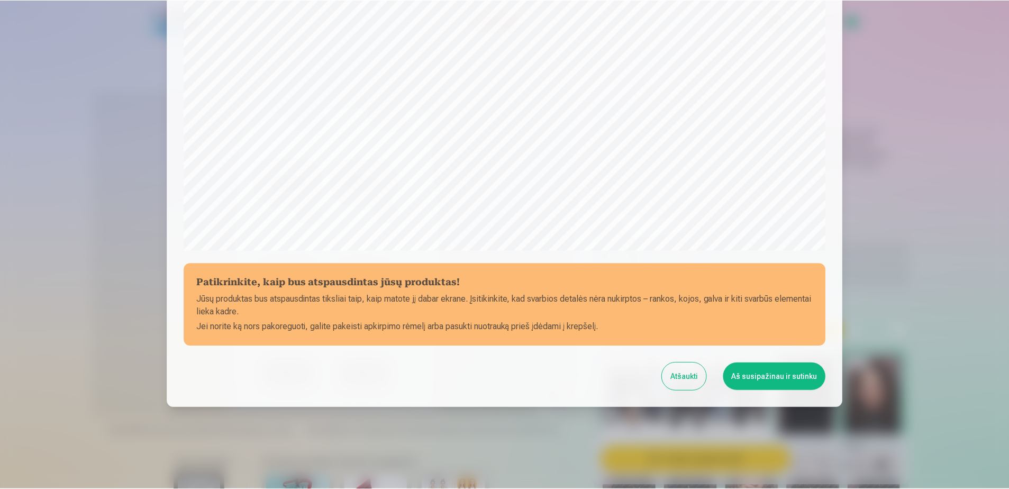
scroll to position [273, 0]
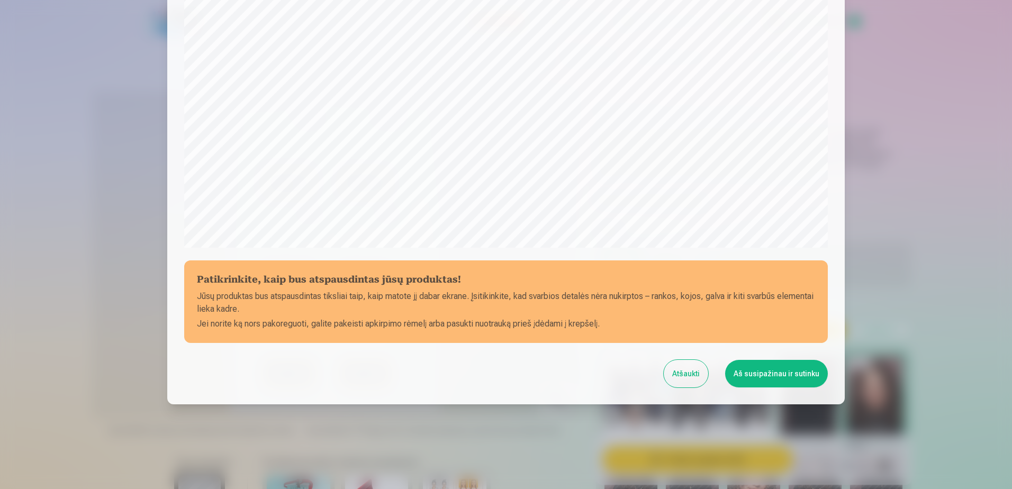
click at [756, 378] on button "Aš susipažinau ir sutinku" at bounding box center [776, 374] width 103 height 28
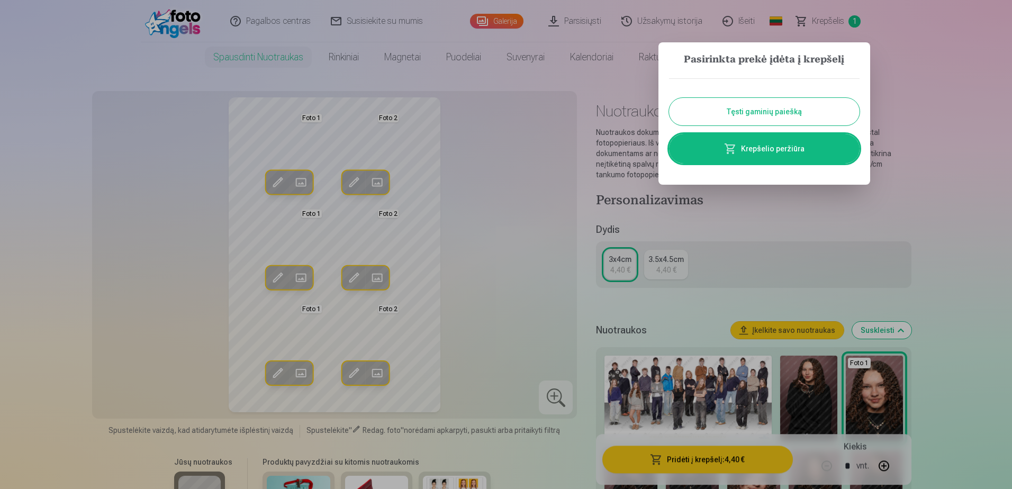
click at [773, 150] on link "Krepšelio peržiūra" at bounding box center [764, 149] width 190 height 30
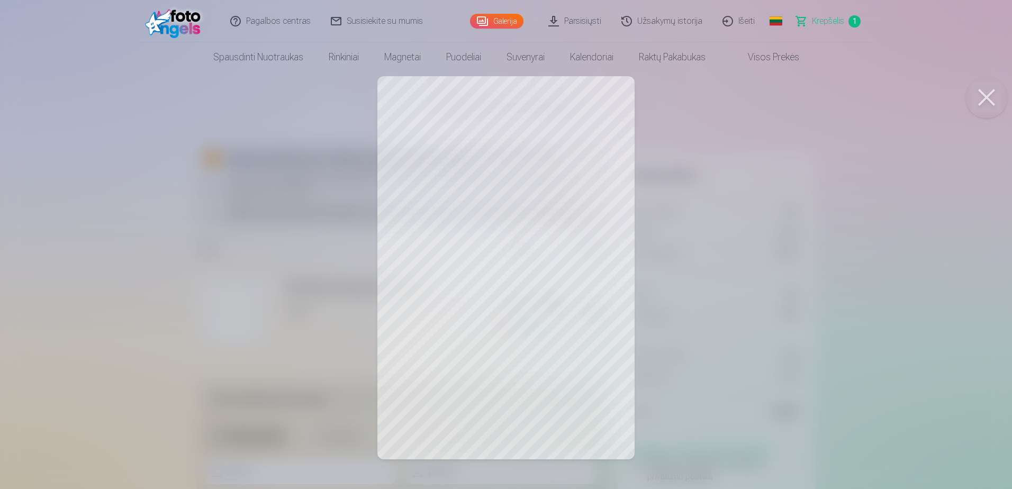
drag, startPoint x: 439, startPoint y: 146, endPoint x: 444, endPoint y: 130, distance: 17.1
click at [444, 130] on div at bounding box center [506, 244] width 1012 height 489
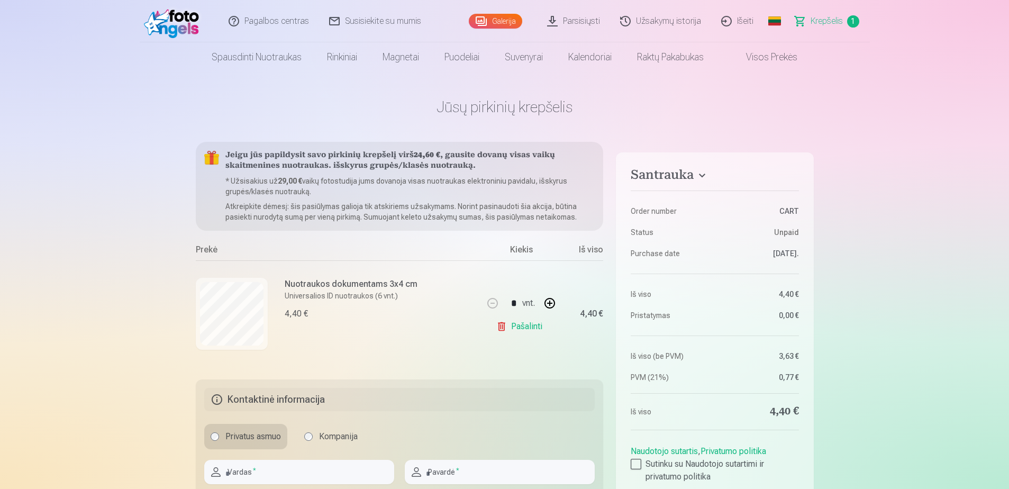
click at [576, 23] on link "Parsisiųsti" at bounding box center [574, 21] width 73 height 42
